Goal: Task Accomplishment & Management: Manage account settings

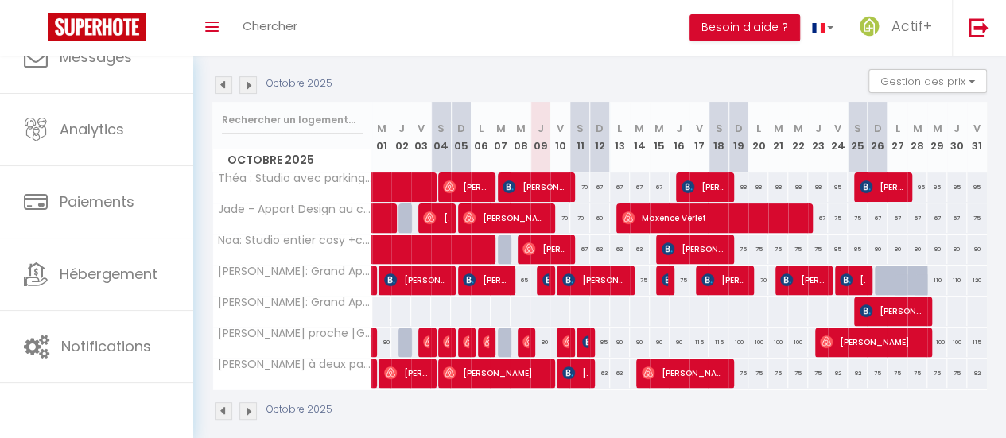
scroll to position [118, 0]
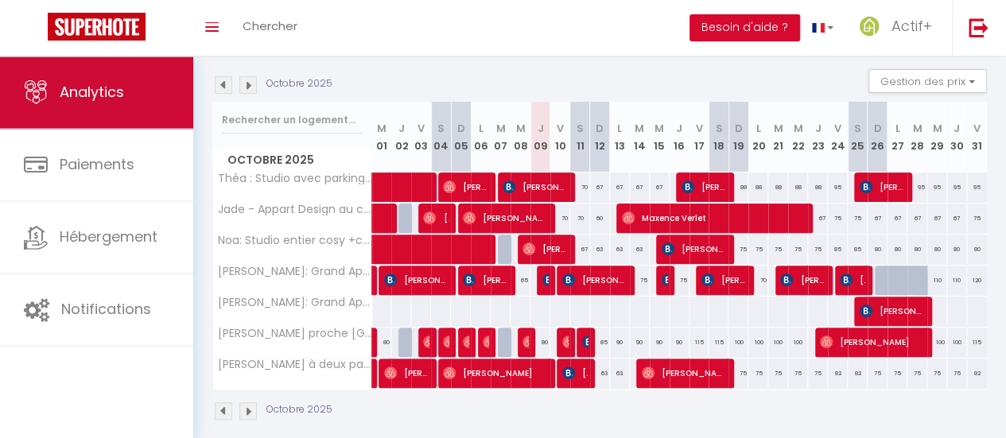
click at [96, 104] on link "Analytics" at bounding box center [96, 93] width 193 height 72
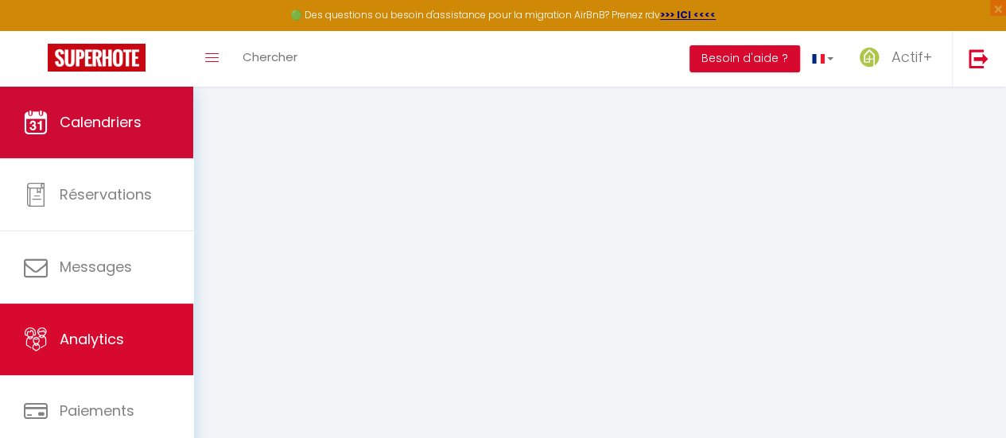
select select "2025"
select select "10"
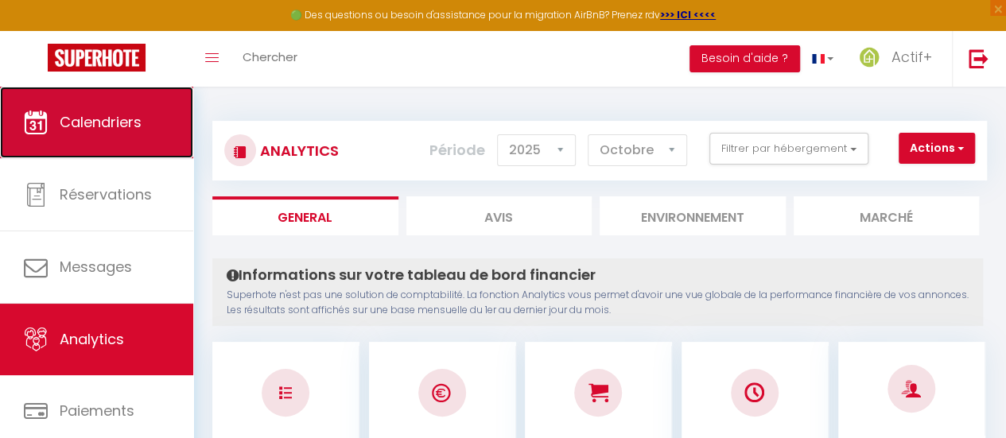
click at [102, 111] on link "Calendriers" at bounding box center [96, 123] width 193 height 72
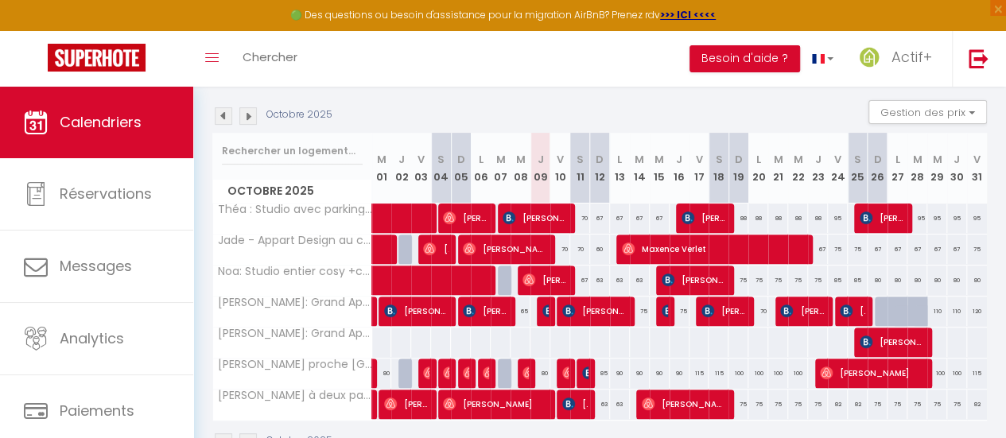
scroll to position [216, 0]
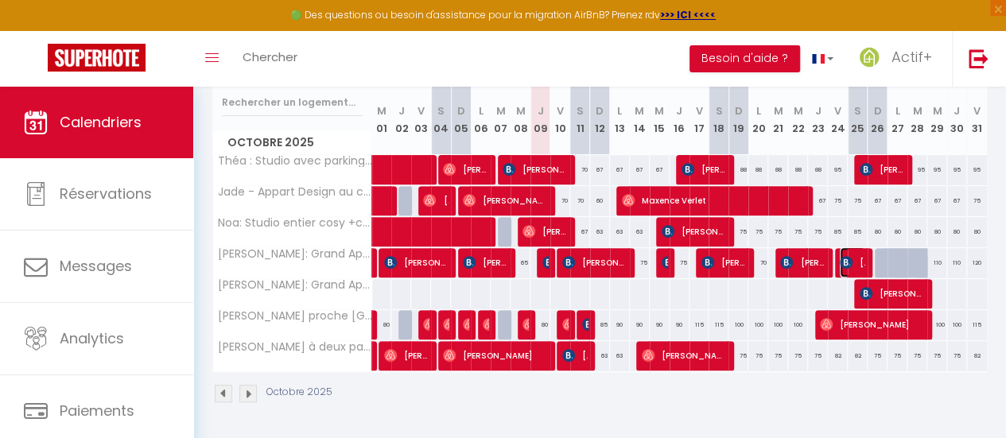
click at [848, 254] on span "[PERSON_NAME]" at bounding box center [852, 262] width 25 height 30
select select "OK"
select select "KO"
select select "0"
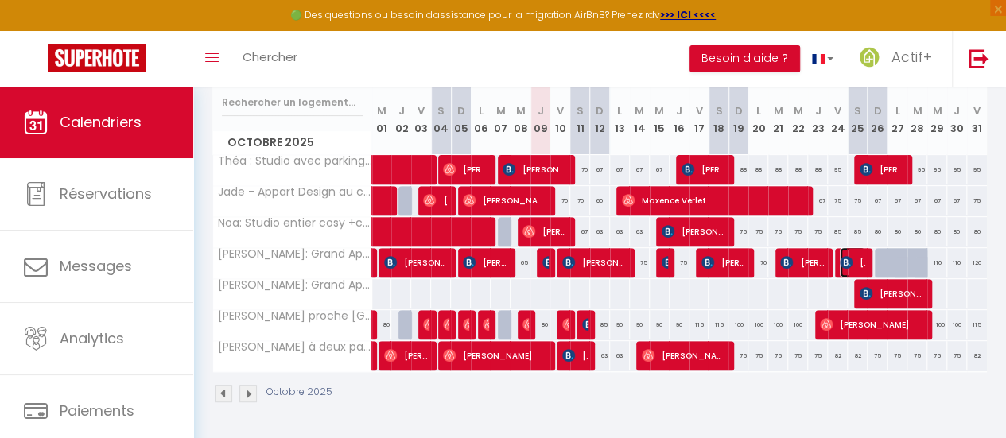
select select "1"
select select
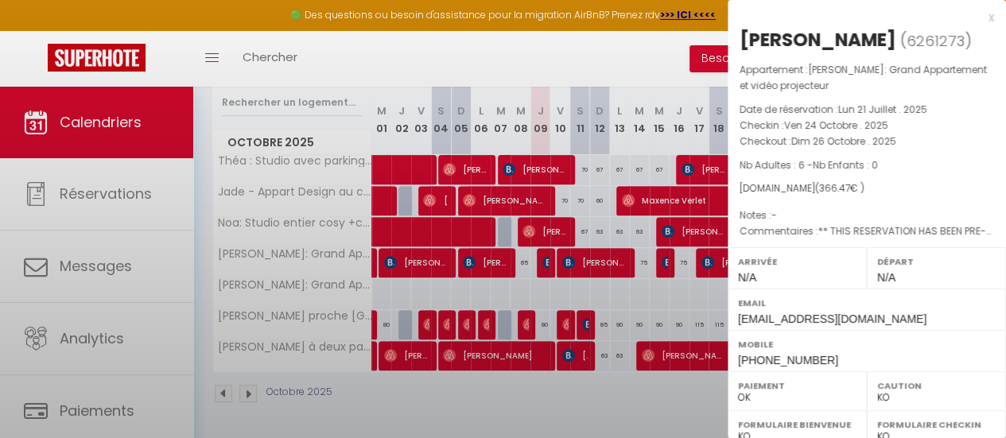
select select "10088"
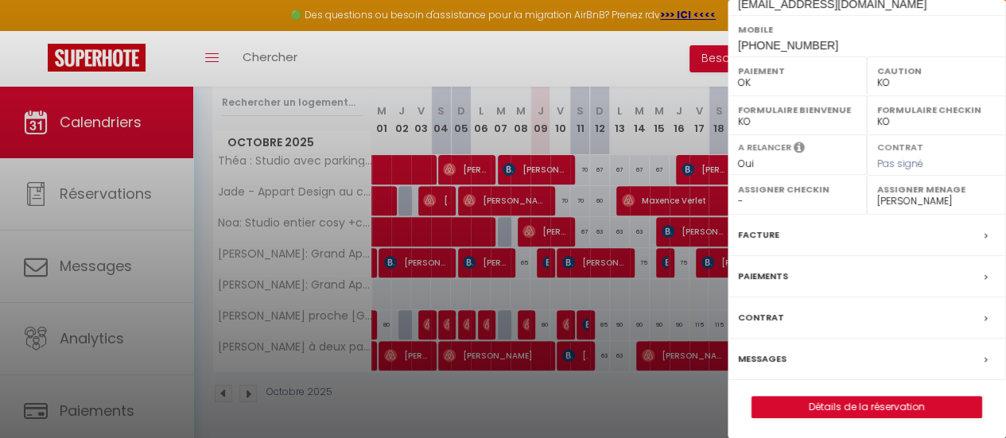
scroll to position [0, 0]
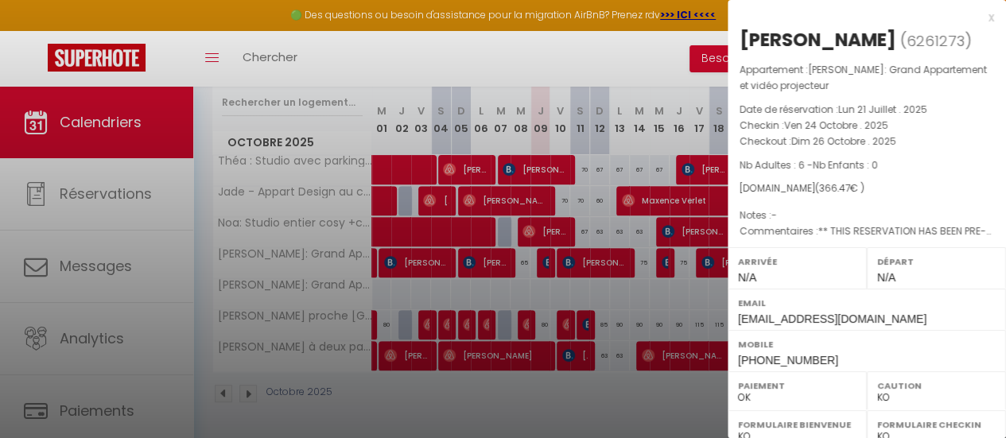
click at [632, 55] on div at bounding box center [503, 219] width 1006 height 438
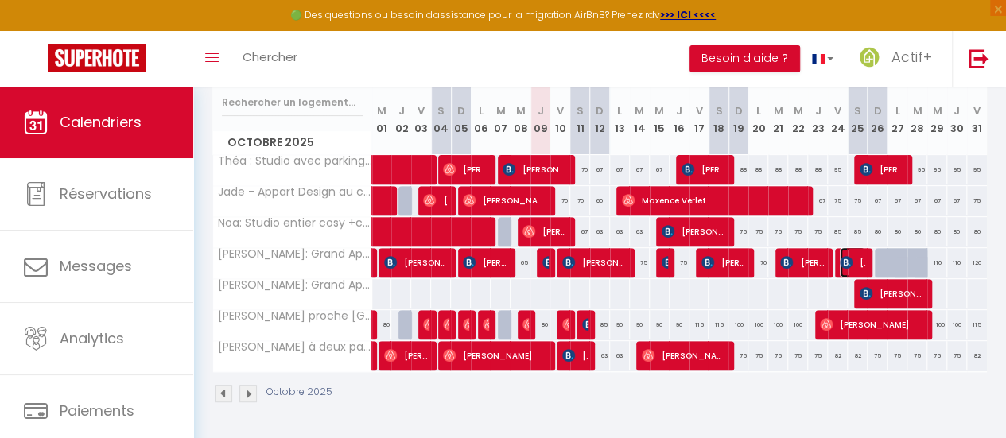
click at [840, 256] on img at bounding box center [846, 262] width 13 height 13
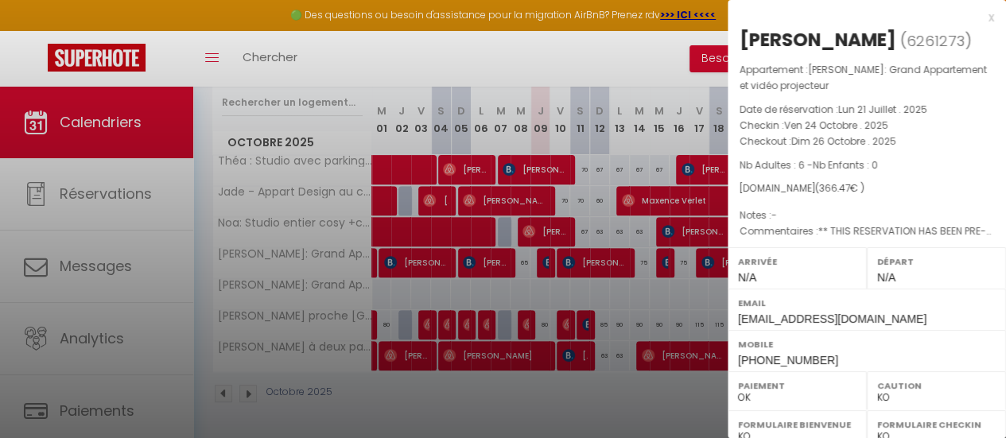
click at [563, 46] on div at bounding box center [503, 219] width 1006 height 438
